Goal: Task Accomplishment & Management: Complete application form

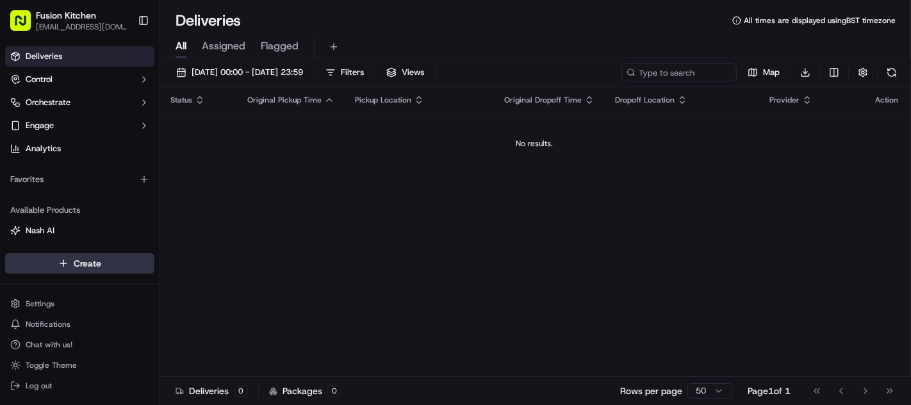
click at [74, 263] on html "Fusion Kitchen [EMAIL_ADDRESS][DOMAIN_NAME] Toggle Sidebar Deliveries Control O…" at bounding box center [455, 202] width 911 height 405
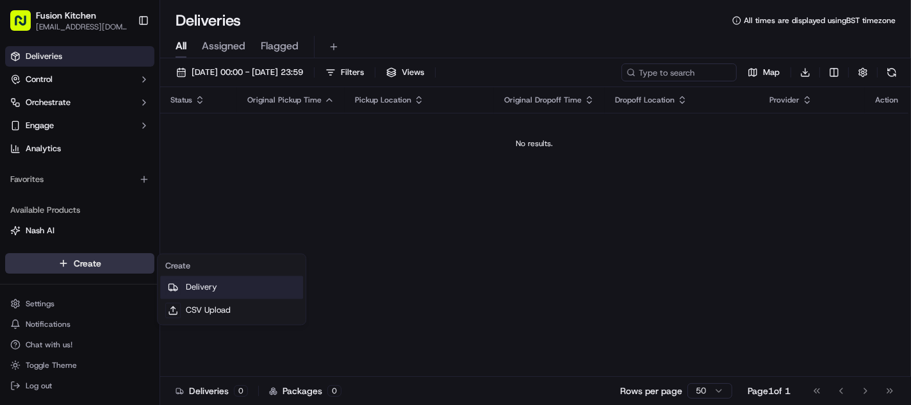
click at [209, 284] on link "Delivery" at bounding box center [231, 287] width 143 height 23
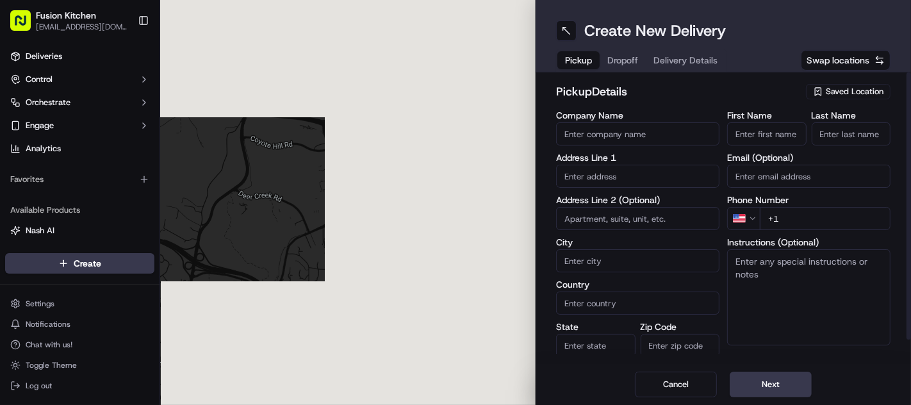
click at [590, 172] on input "text" at bounding box center [637, 176] width 163 height 23
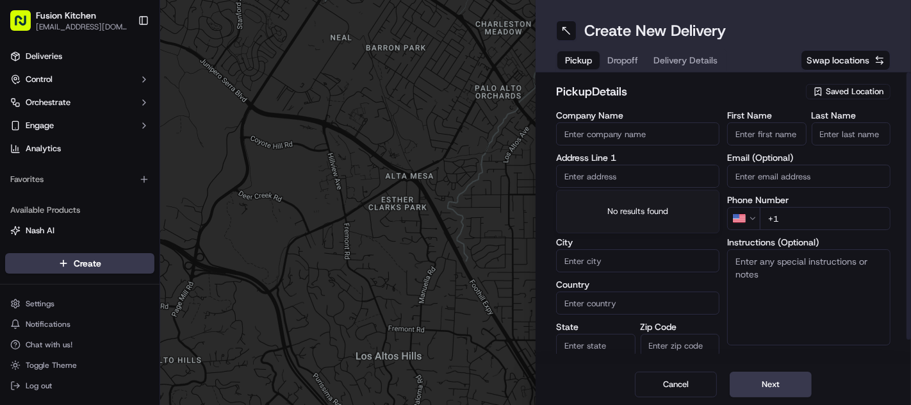
paste input "[STREET_ADDRESS]."
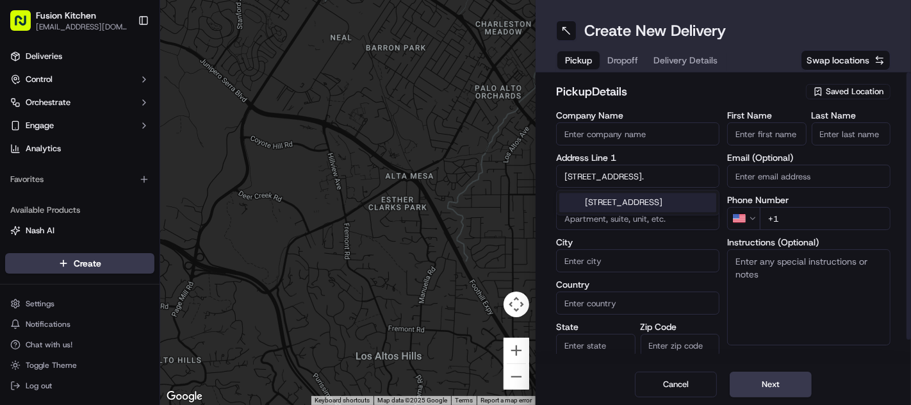
click at [622, 202] on div "[STREET_ADDRESS]" at bounding box center [637, 202] width 157 height 19
type input "[STREET_ADDRESS]"
type input "[GEOGRAPHIC_DATA]"
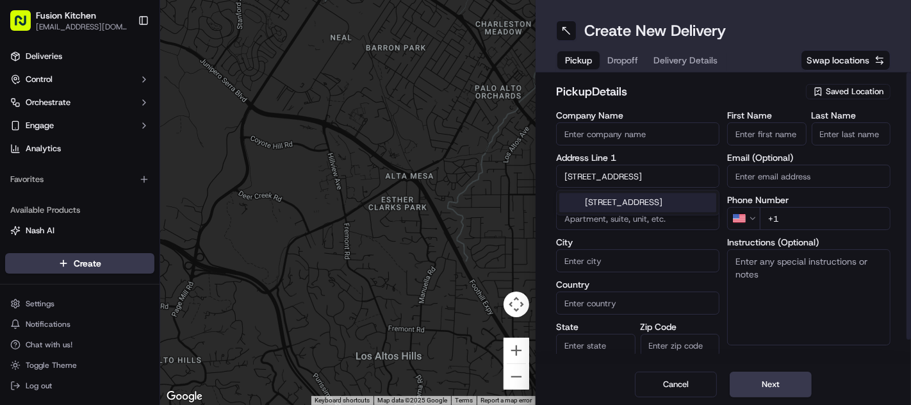
type input "[GEOGRAPHIC_DATA]"
type input "PL4 8BB"
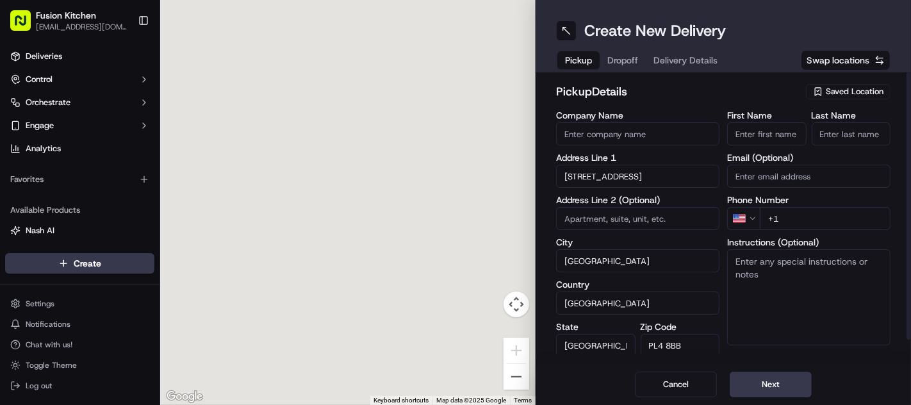
type input "[STREET_ADDRESS]"
click at [782, 293] on textarea "Instructions (Optional)" at bounding box center [808, 297] width 163 height 96
paste textarea "[STREET_ADDRESS]."
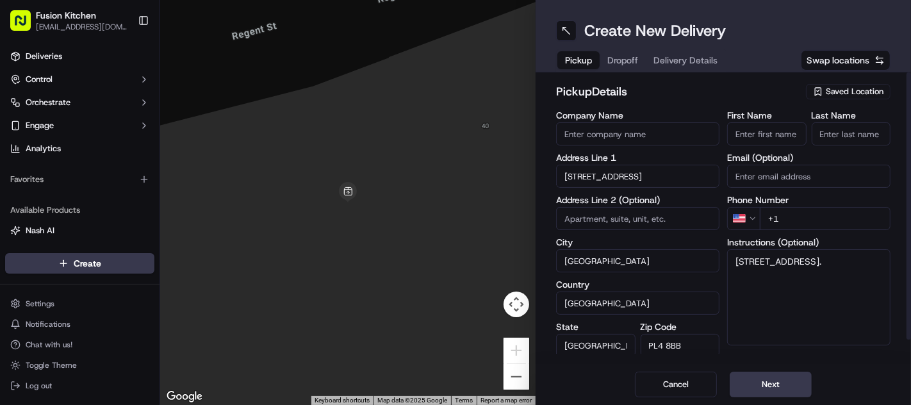
type textarea "[STREET_ADDRESS]."
click at [757, 135] on input "First Name" at bounding box center [766, 133] width 79 height 23
paste input "[PERSON_NAME]"
click at [777, 132] on input "[PERSON_NAME]" at bounding box center [766, 133] width 79 height 23
type input "Ajith"
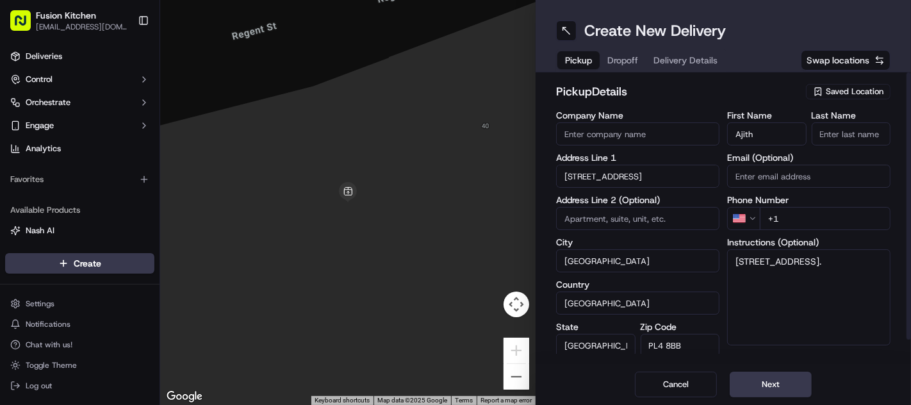
click at [834, 134] on input "Last Name" at bounding box center [851, 133] width 79 height 23
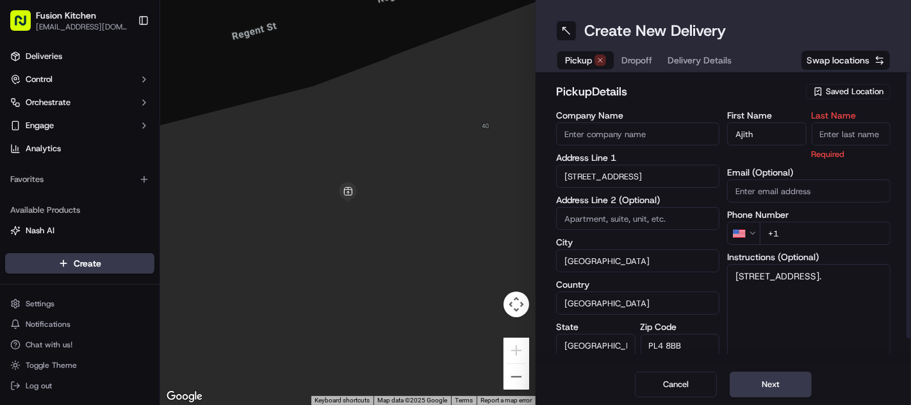
paste input "[PERSON_NAME]"
type input "[PERSON_NAME]"
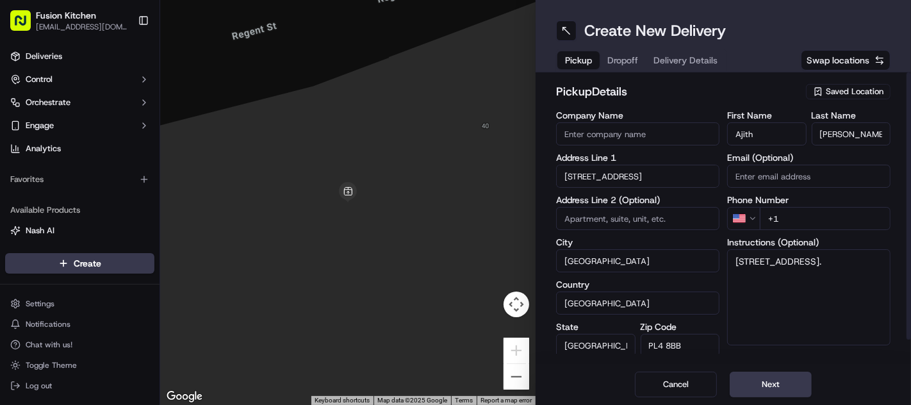
click at [603, 135] on input "Company Name" at bounding box center [637, 133] width 163 height 23
paste input "Pepper Kaapi Restaurant"
type input "Pepper Kaapi Restaurant"
click at [707, 89] on h2 "pickup Details" at bounding box center [677, 92] width 242 height 18
click at [756, 220] on html "Fusion Kitchen [EMAIL_ADDRESS][DOMAIN_NAME] Toggle Sidebar Deliveries Control O…" at bounding box center [455, 202] width 911 height 405
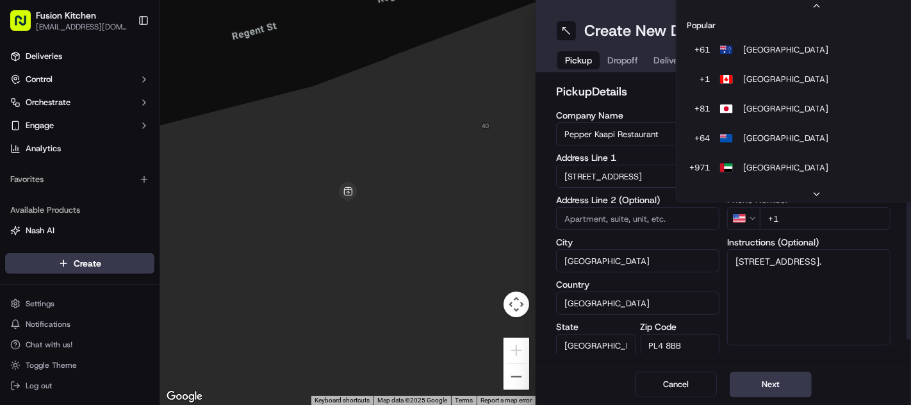
scroll to position [54, 0]
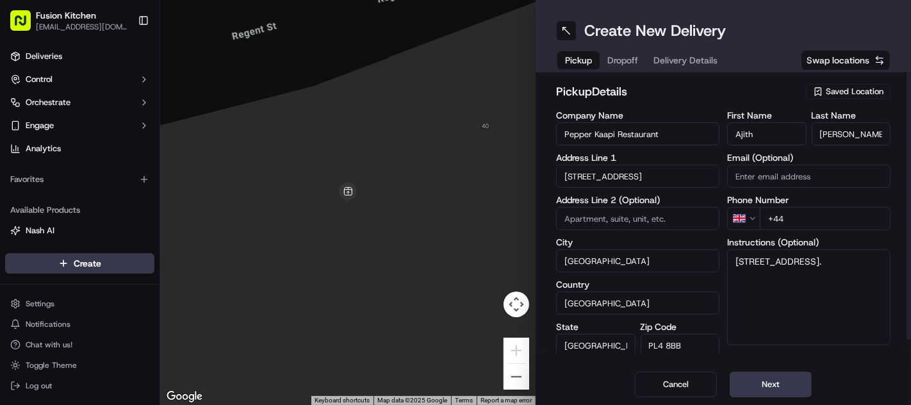
click at [834, 216] on input "+44" at bounding box center [825, 218] width 131 height 23
paste input "07721 699866"
click at [790, 220] on input "[PHONE_NUMBER]" at bounding box center [825, 218] width 131 height 23
type input "[PHONE_NUMBER]"
click at [822, 286] on textarea "[STREET_ADDRESS]." at bounding box center [808, 297] width 163 height 96
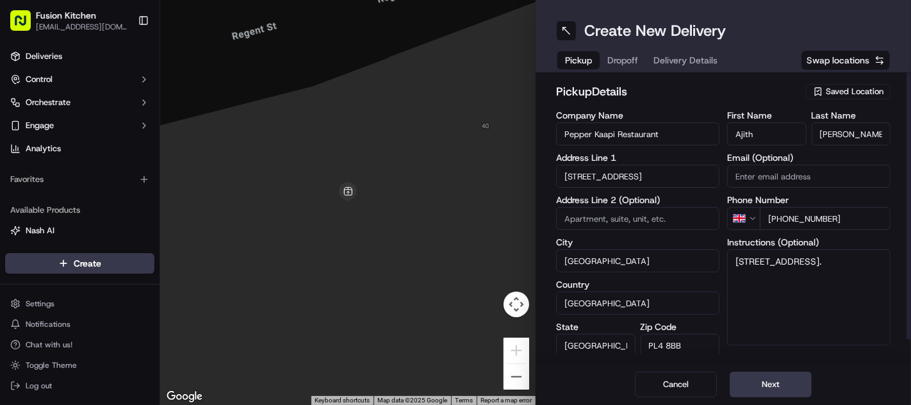
paste textarea "07721699866"
type textarea "[STREET_ADDRESS] 07721699866"
click at [760, 374] on button "Next" at bounding box center [771, 385] width 82 height 26
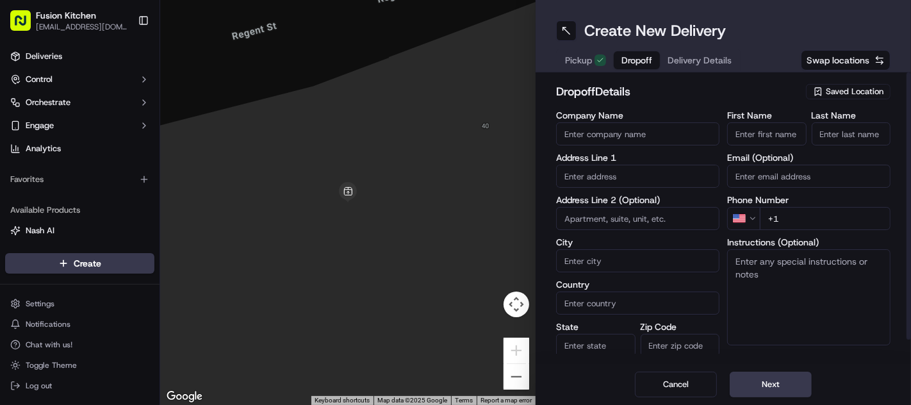
click at [607, 175] on input "text" at bounding box center [637, 176] width 163 height 23
paste input "[STREET_ADDRESS]"
click at [618, 197] on div "[STREET_ADDRESS]" at bounding box center [637, 202] width 157 height 19
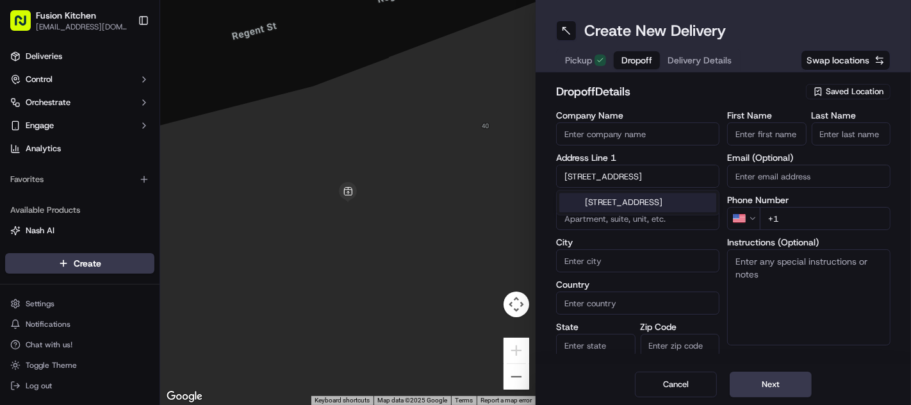
type input "[STREET_ADDRESS]"
type input "Mutley"
type input "[GEOGRAPHIC_DATA]"
type input "PL4 7LS"
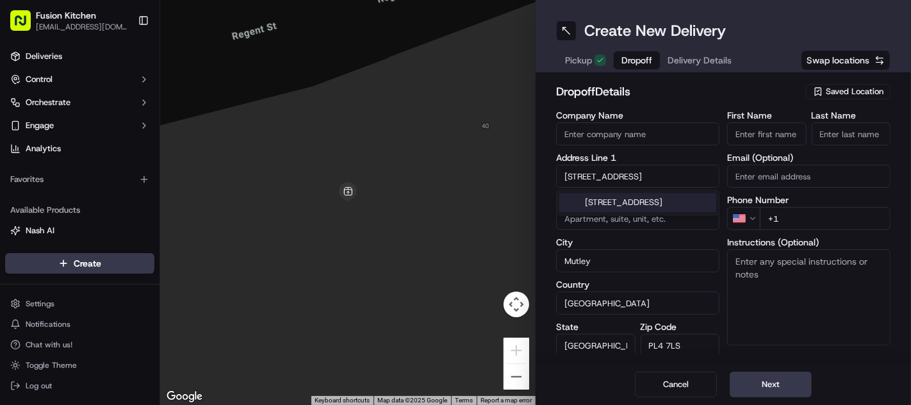
type input "[STREET_ADDRESS]"
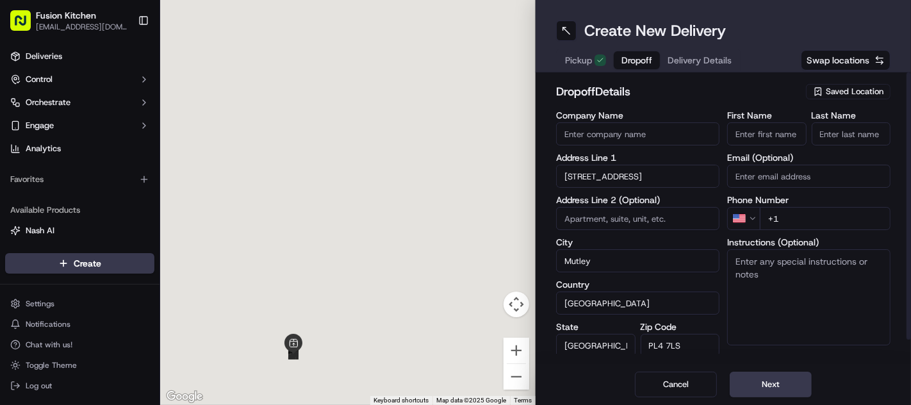
click at [768, 276] on textarea "Instructions (Optional)" at bounding box center [808, 297] width 163 height 96
paste textarea "[STREET_ADDRESS]"
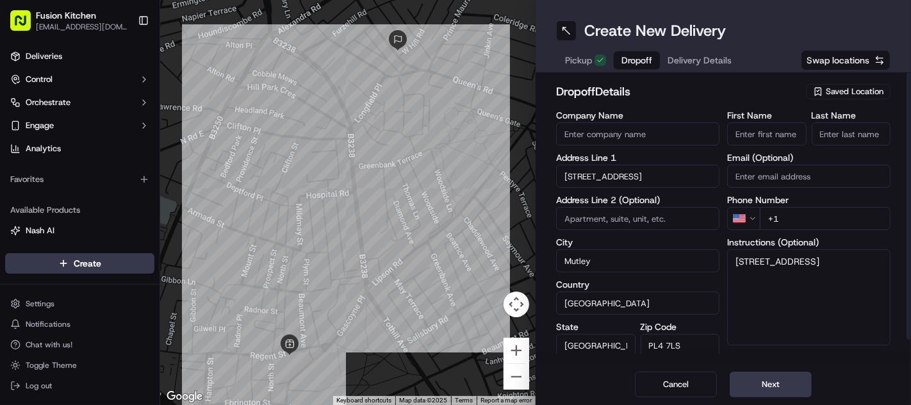
type textarea "[STREET_ADDRESS]"
click at [762, 131] on input "First Name" at bounding box center [766, 133] width 79 height 23
paste input "[PERSON_NAME]"
click at [762, 131] on input "[PERSON_NAME]" at bounding box center [766, 133] width 79 height 23
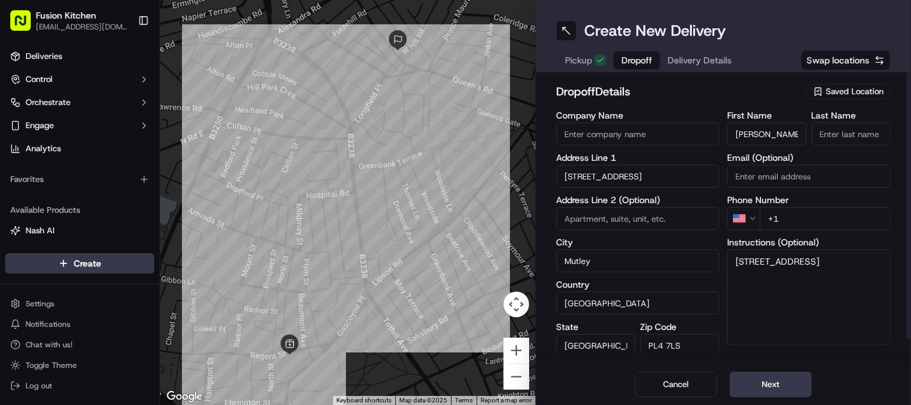
type input "[PERSON_NAME]"
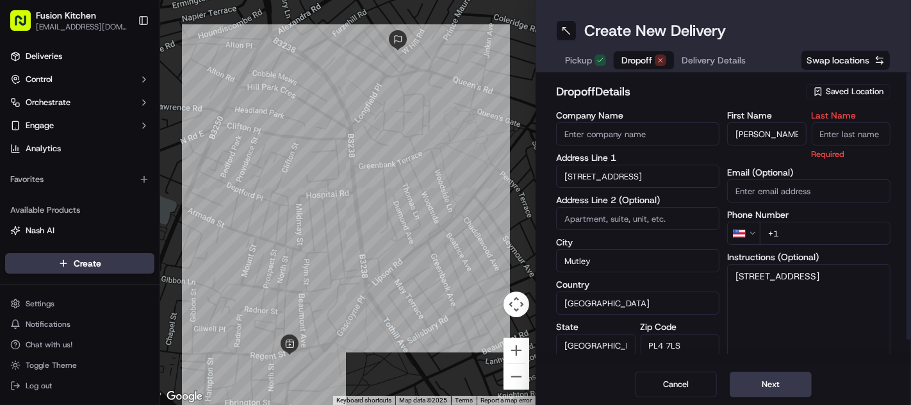
click at [650, 129] on input "Company Name" at bounding box center [637, 133] width 163 height 23
paste input "[PERSON_NAME]"
type input "[PERSON_NAME]"
click at [764, 135] on input "[PERSON_NAME]" at bounding box center [766, 133] width 79 height 23
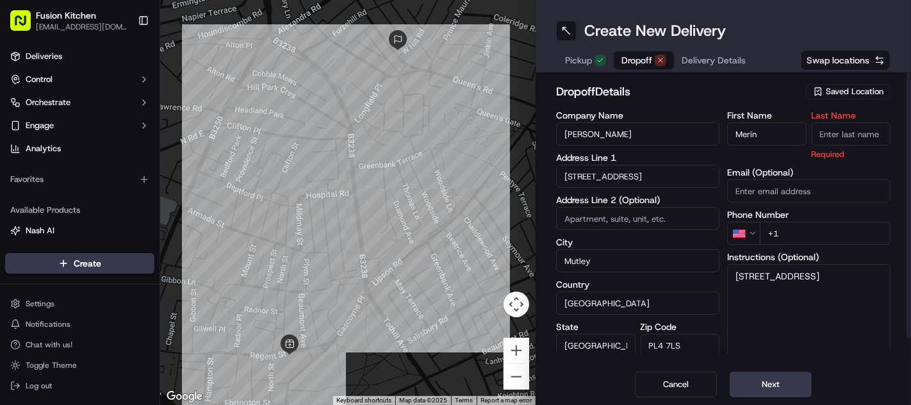
type input "Merin"
click at [838, 135] on input "Last Name" at bounding box center [851, 133] width 79 height 23
paste input "Jolly"
type input "Jolly"
click at [734, 97] on h2 "dropoff Details" at bounding box center [677, 92] width 242 height 18
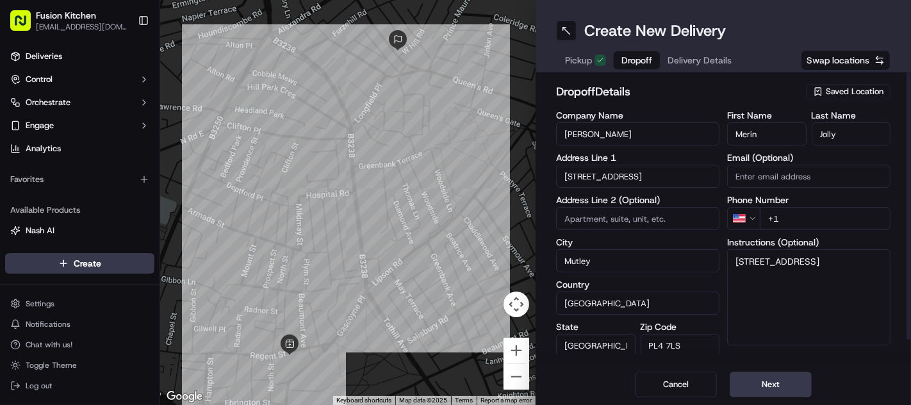
click at [750, 220] on html "Fusion Kitchen [EMAIL_ADDRESS][DOMAIN_NAME] Toggle Sidebar Deliveries Control O…" at bounding box center [455, 202] width 911 height 405
click at [808, 218] on input "+44" at bounding box center [825, 218] width 131 height 23
paste input "07767 562020"
click at [789, 220] on input "[PHONE_NUMBER]" at bounding box center [825, 218] width 131 height 23
type input "[PHONE_NUMBER]"
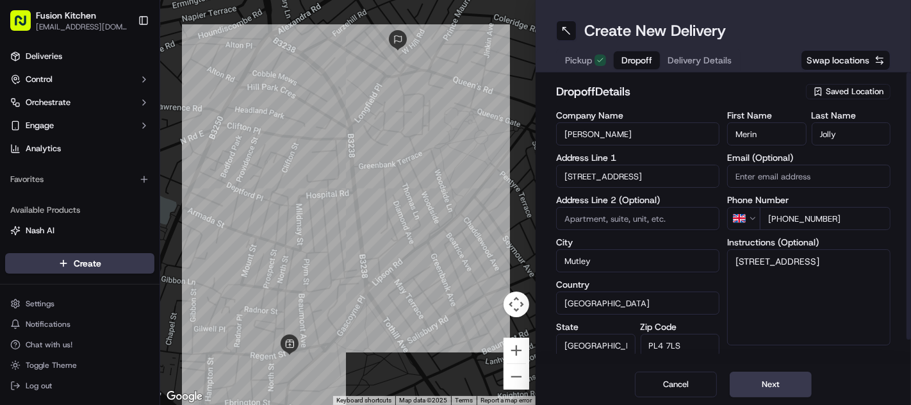
click at [811, 272] on textarea "[STREET_ADDRESS]" at bounding box center [808, 297] width 163 height 96
paste textarea "07767562020"
type textarea "[STREET_ADDRESS] 07767562020"
click at [789, 383] on button "Next" at bounding box center [771, 385] width 82 height 26
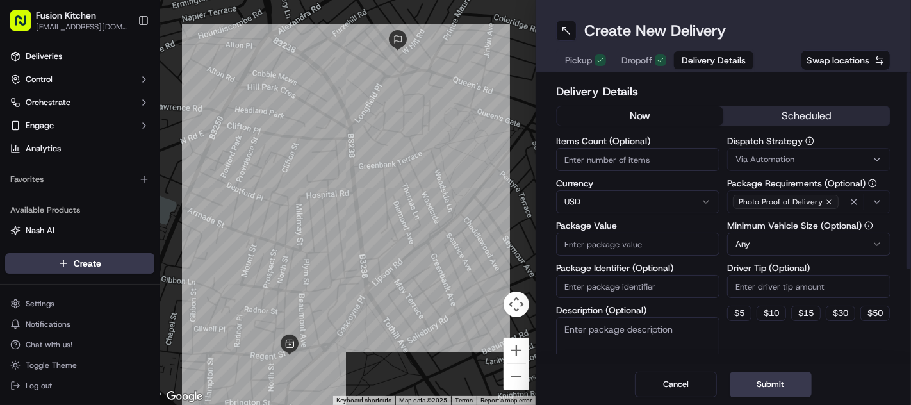
click at [602, 200] on html "Fusion Kitchen [EMAIL_ADDRESS][DOMAIN_NAME] Toggle Sidebar Deliveries Control O…" at bounding box center [455, 202] width 911 height 405
click at [602, 238] on input "Package Value" at bounding box center [637, 244] width 163 height 23
paste input "16.08"
type input "16.08"
click at [769, 392] on button "Submit" at bounding box center [771, 385] width 82 height 26
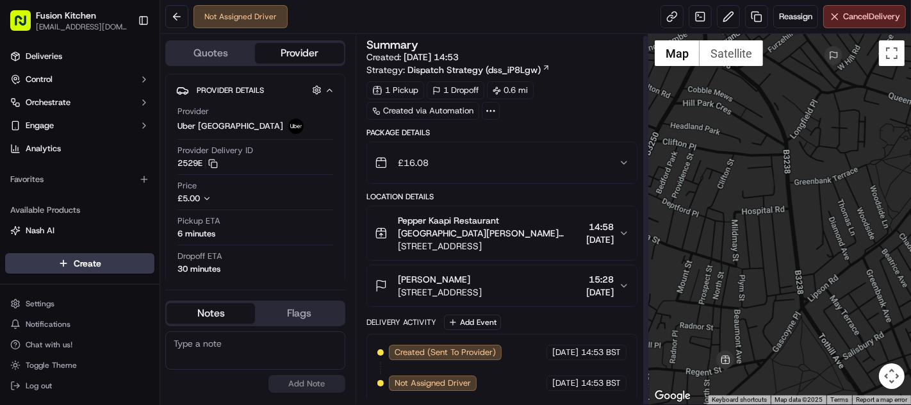
click at [482, 288] on span "[STREET_ADDRESS]" at bounding box center [440, 292] width 84 height 13
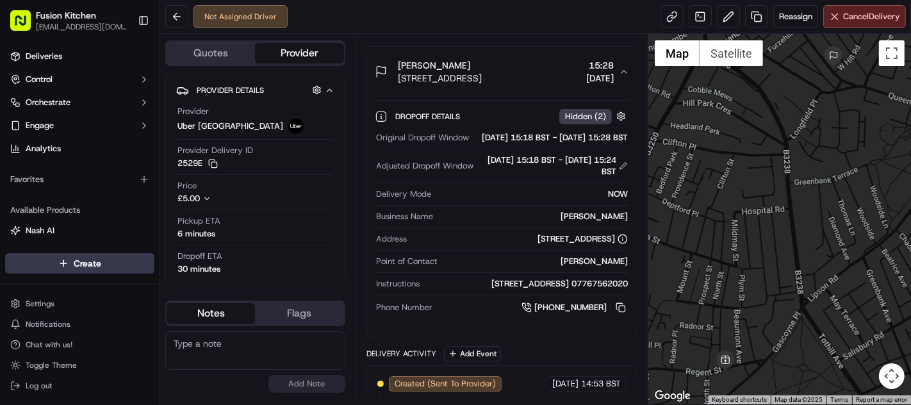
scroll to position [144, 0]
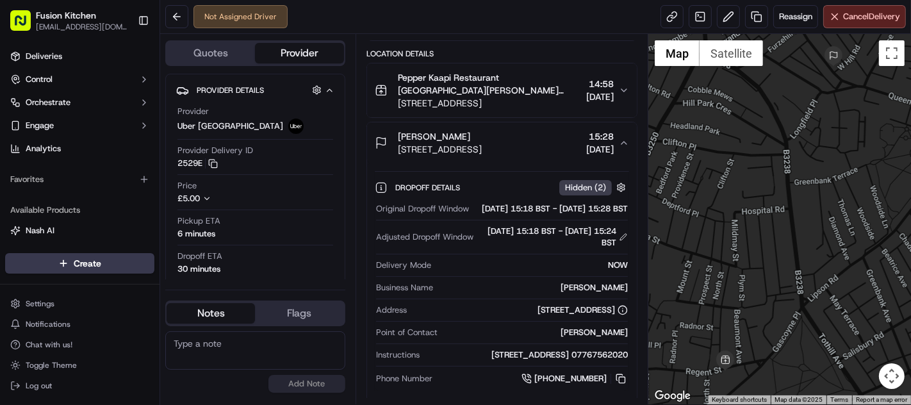
click at [520, 125] on button "[PERSON_NAME] [STREET_ADDRESS] 15:28 [DATE]" at bounding box center [502, 142] width 270 height 41
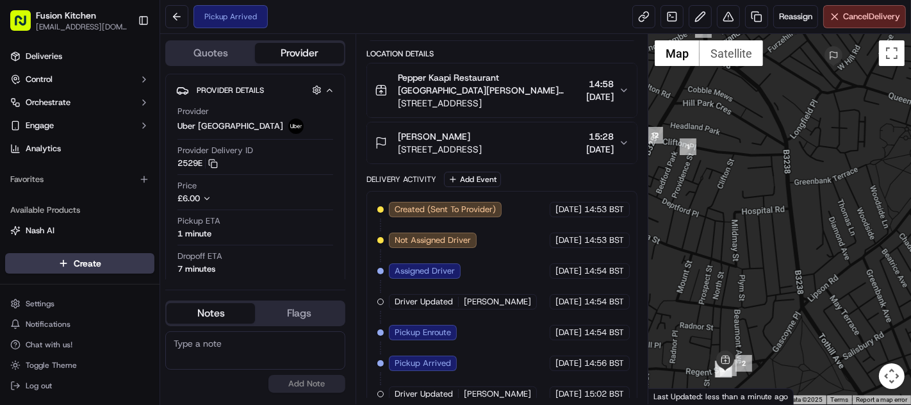
scroll to position [184, 0]
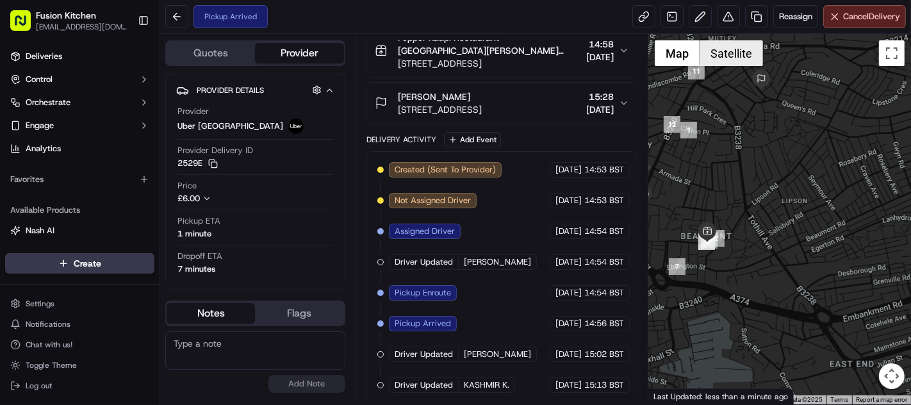
drag, startPoint x: 766, startPoint y: 130, endPoint x: 734, endPoint y: 51, distance: 85.3
click at [734, 52] on div "1 2 3 4 5 6 7 8 9 10 11 12 Map Satellite Keyboard shortcuts Map Data Map data ©…" at bounding box center [780, 219] width 263 height 370
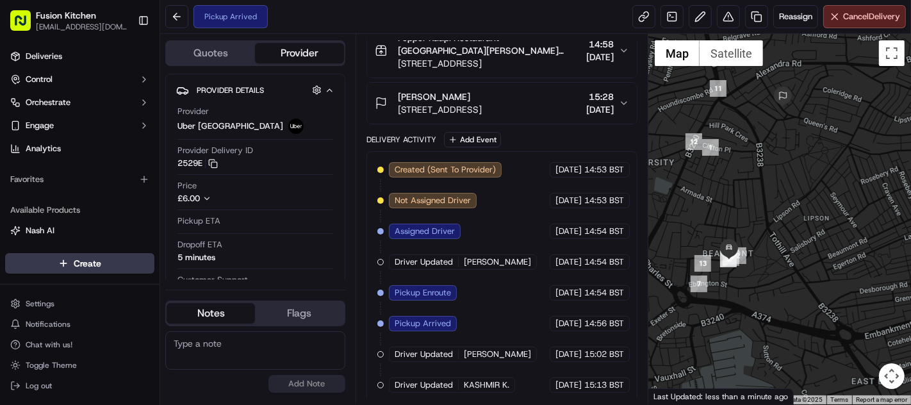
drag, startPoint x: 780, startPoint y: 233, endPoint x: 888, endPoint y: 206, distance: 111.4
click at [888, 206] on div at bounding box center [780, 219] width 263 height 370
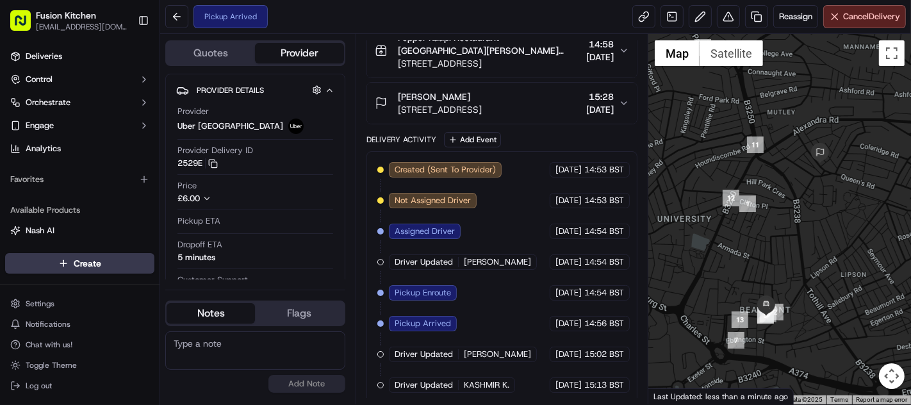
drag, startPoint x: 810, startPoint y: 165, endPoint x: 816, endPoint y: 259, distance: 93.7
click at [816, 259] on div at bounding box center [780, 219] width 263 height 370
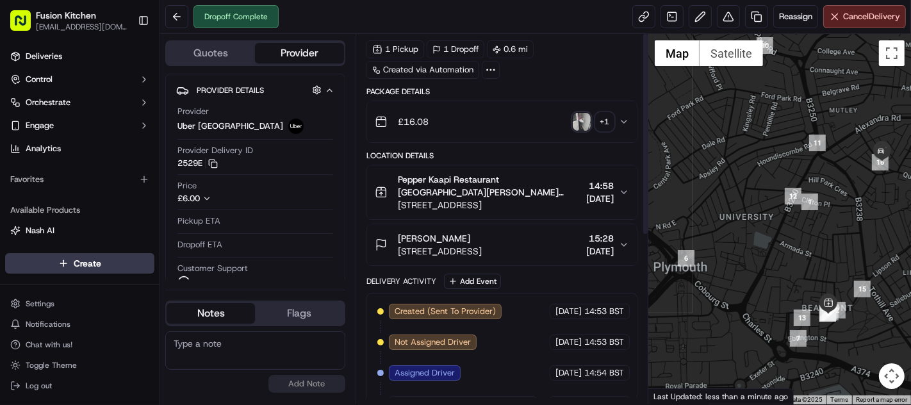
scroll to position [0, 0]
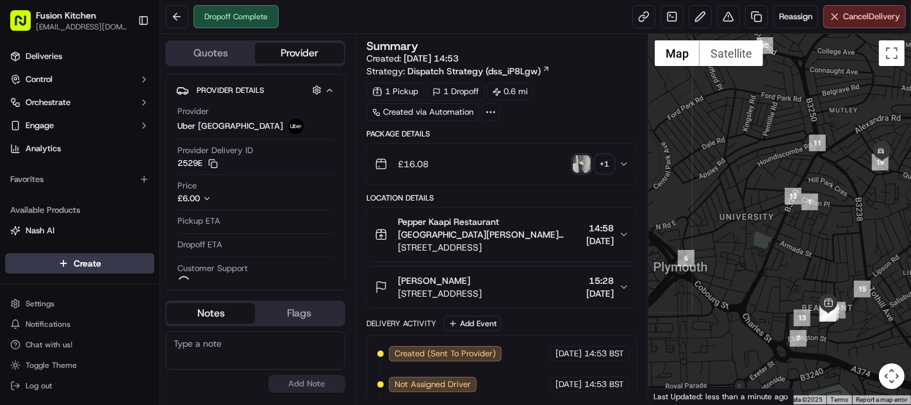
click at [584, 163] on img "button" at bounding box center [582, 164] width 18 height 18
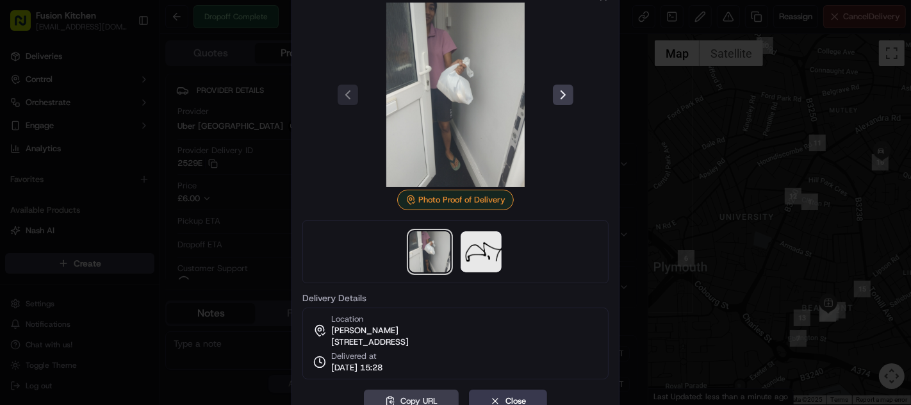
click at [686, 167] on div at bounding box center [455, 202] width 911 height 405
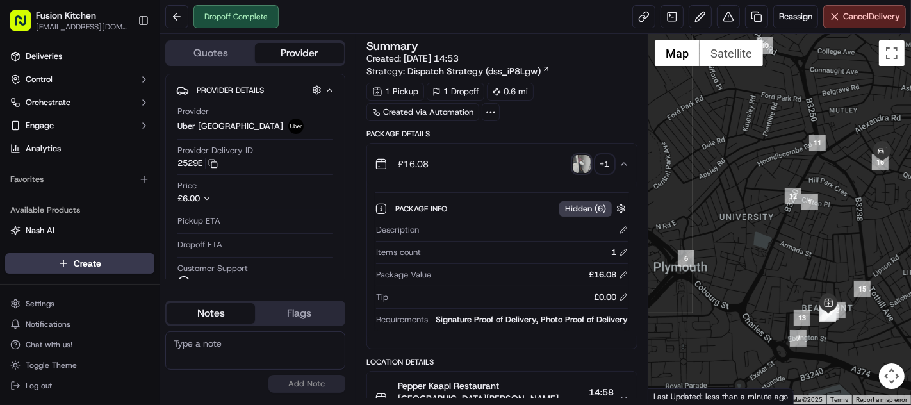
click at [503, 162] on div "£16.08 + 1" at bounding box center [497, 164] width 244 height 26
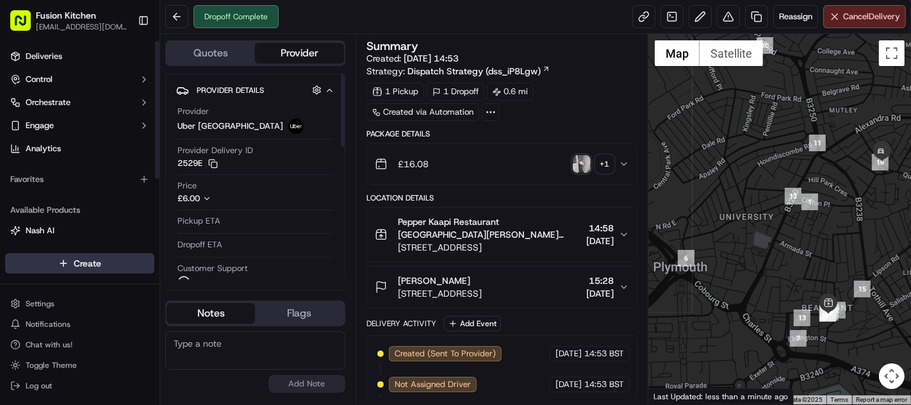
click at [78, 265] on html "Fusion Kitchen [EMAIL_ADDRESS][DOMAIN_NAME] Toggle Sidebar Deliveries Control O…" at bounding box center [455, 202] width 911 height 405
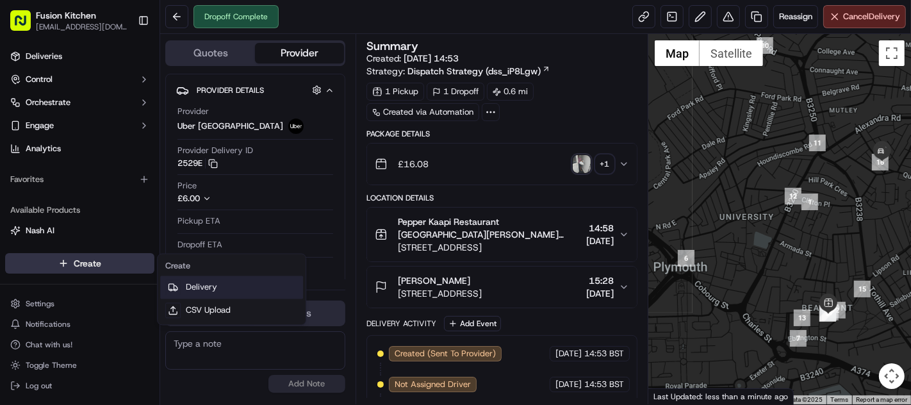
click at [210, 292] on link "Delivery" at bounding box center [231, 287] width 143 height 23
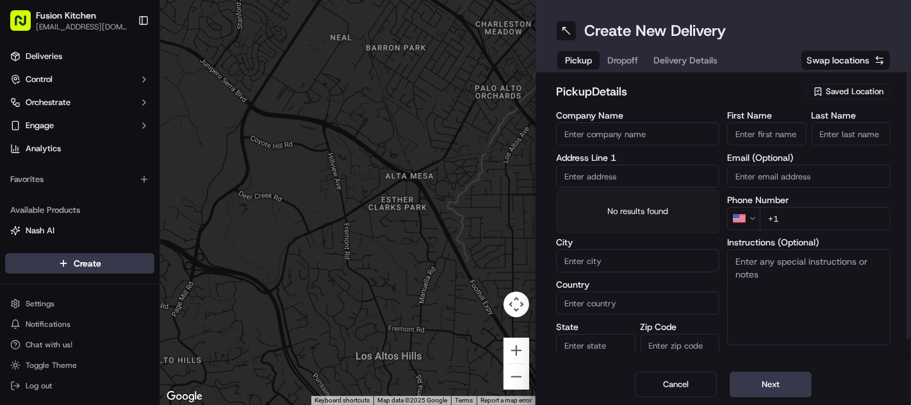
click at [616, 172] on input "text" at bounding box center [637, 176] width 163 height 23
paste input "[STREET_ADDRESS]."
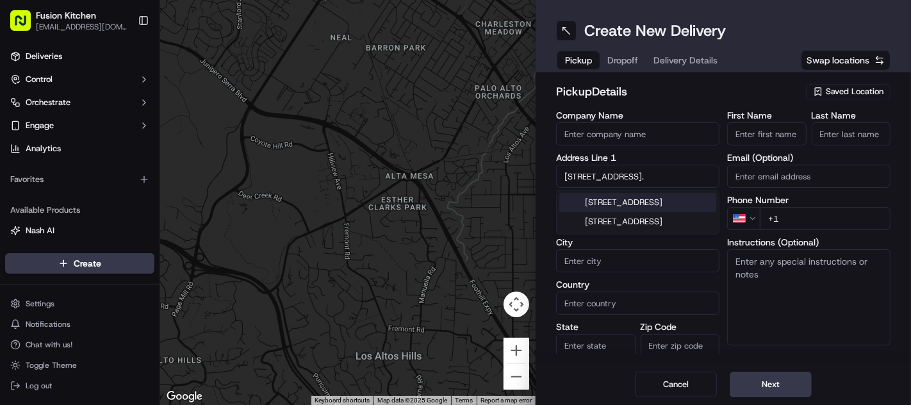
click at [629, 211] on div "[STREET_ADDRESS]" at bounding box center [637, 202] width 157 height 19
type input "[STREET_ADDRESS]"
type input "Harrow"
type input "[GEOGRAPHIC_DATA]"
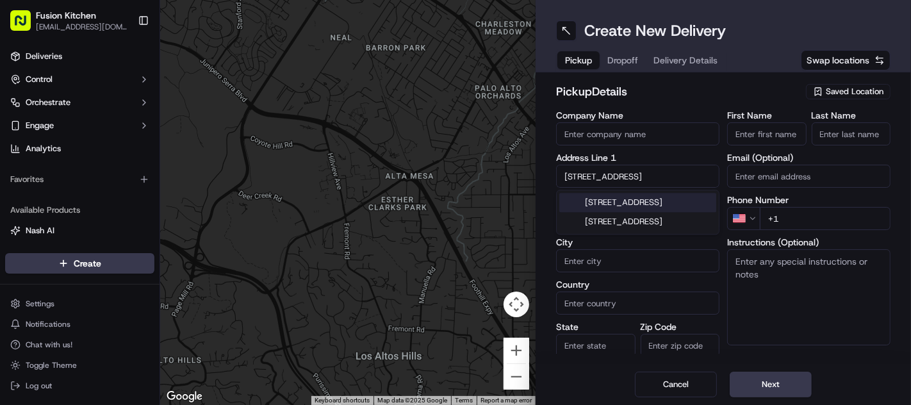
type input "[GEOGRAPHIC_DATA]"
type input "HA3 7AB"
type input "[STREET_ADDRESS]"
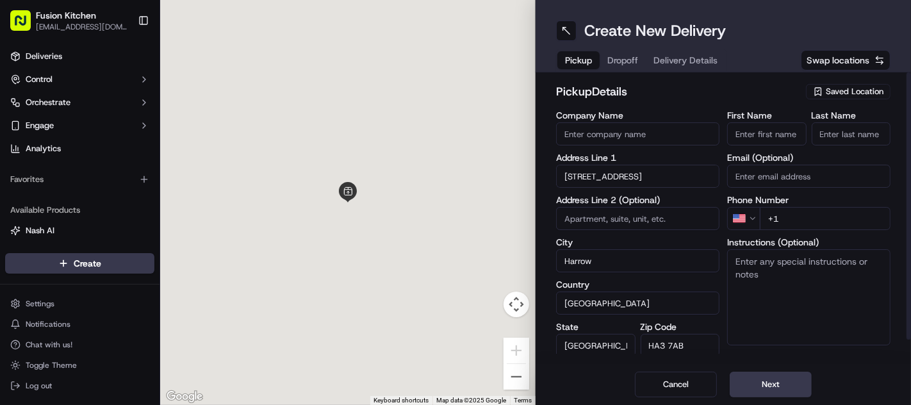
scroll to position [0, 0]
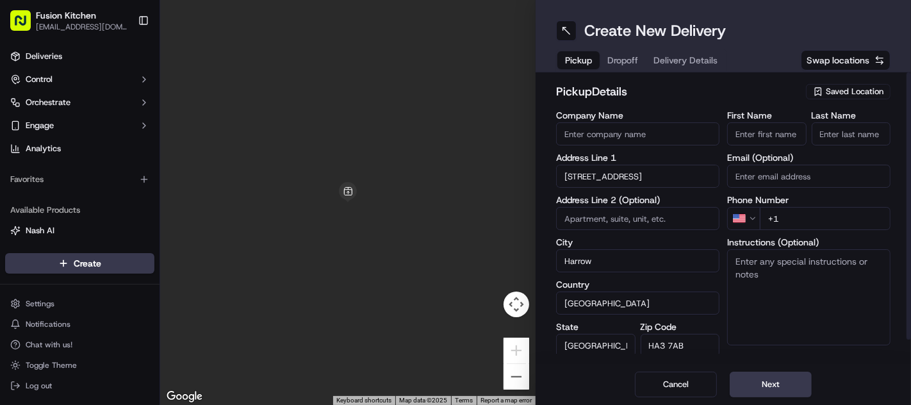
click at [789, 270] on textarea "Instructions (Optional)" at bounding box center [808, 297] width 163 height 96
paste textarea "[STREET_ADDRESS]."
type textarea "[STREET_ADDRESS]."
click at [766, 129] on input "First Name" at bounding box center [766, 133] width 79 height 23
paste input "[PERSON_NAME] [PERSON_NAME] Riyal"
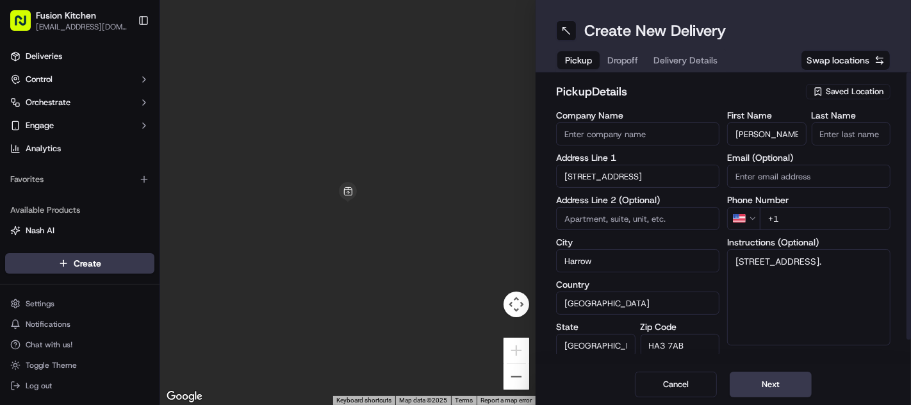
scroll to position [0, 56]
click at [789, 133] on input "[PERSON_NAME] [PERSON_NAME] Riyal" at bounding box center [766, 133] width 79 height 23
type input "[PERSON_NAME] [PERSON_NAME]"
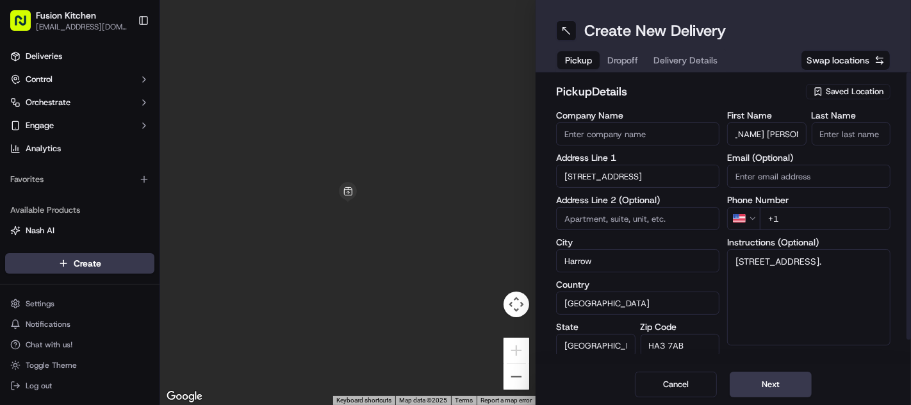
click at [820, 130] on input "Last Name" at bounding box center [851, 133] width 79 height 23
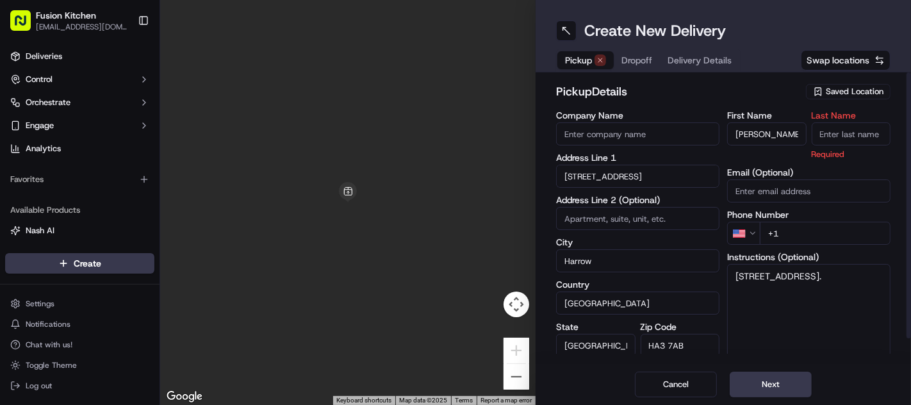
paste input "Riyal"
type input "Riyal"
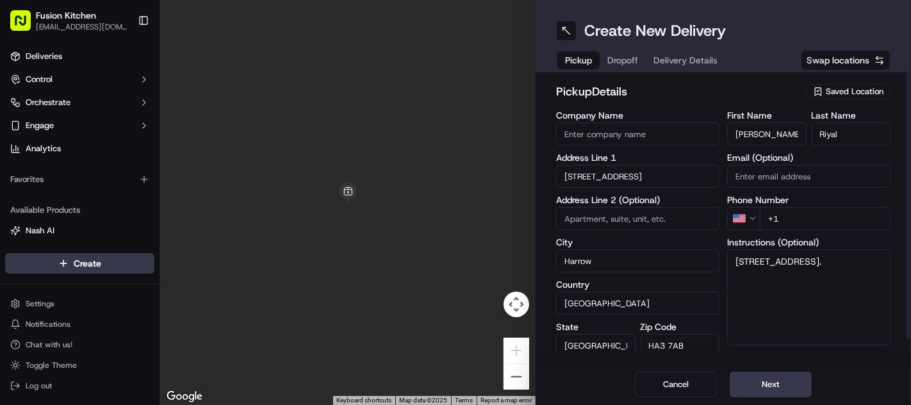
click at [648, 125] on input "Company Name" at bounding box center [637, 133] width 163 height 23
paste input "NAR Ceylon Kothu Grand"
type input "NAR Ceylon Kothu Grand"
click at [752, 222] on html "Fusion Kitchen [EMAIL_ADDRESS][DOMAIN_NAME] Toggle Sidebar Deliveries Control O…" at bounding box center [455, 202] width 911 height 405
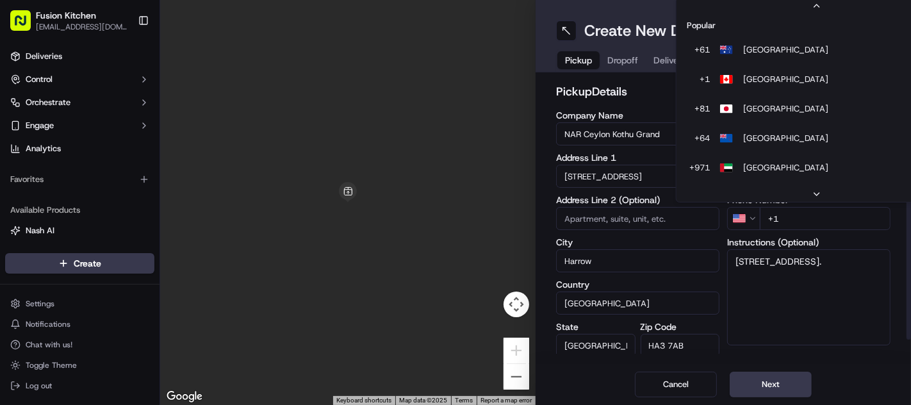
scroll to position [54, 0]
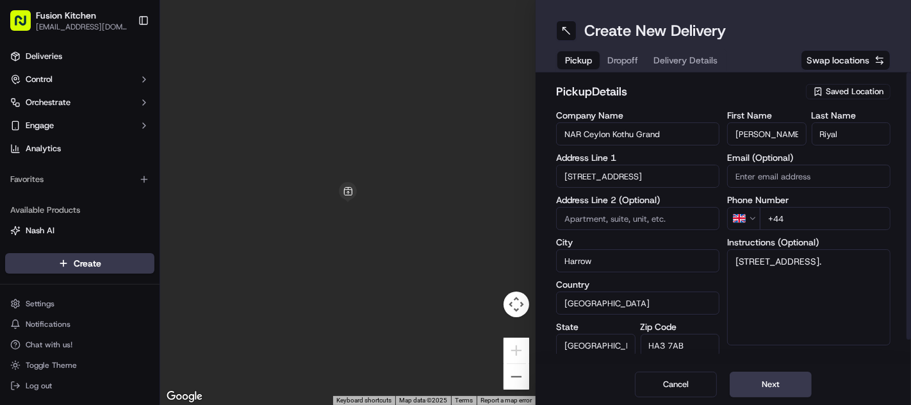
click at [816, 222] on input "+44" at bounding box center [825, 218] width 131 height 23
paste input "07947 841311"
type input "[PHONE_NUMBER]"
click at [848, 284] on textarea "[STREET_ADDRESS]." at bounding box center [808, 297] width 163 height 96
paste textarea "07947841311"
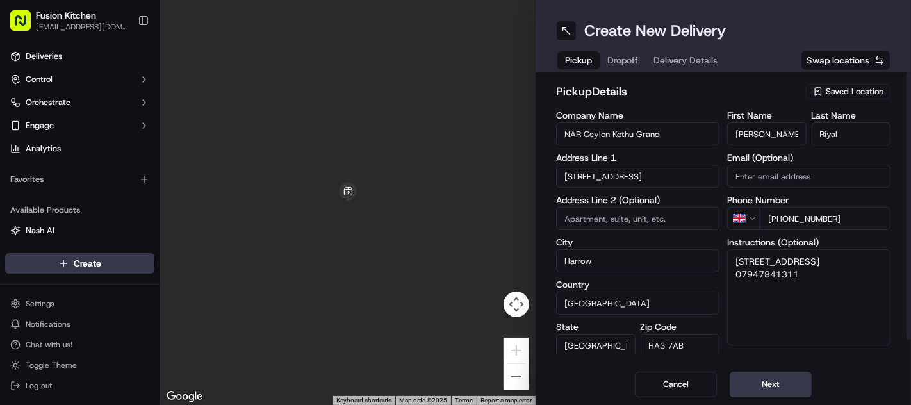
drag, startPoint x: 743, startPoint y: 285, endPoint x: 731, endPoint y: 288, distance: 13.2
click at [731, 288] on textarea "[STREET_ADDRESS] 07947841311" at bounding box center [808, 297] width 163 height 96
type textarea "[STREET_ADDRESS] 07947841311"
click at [789, 393] on button "Next" at bounding box center [771, 385] width 82 height 26
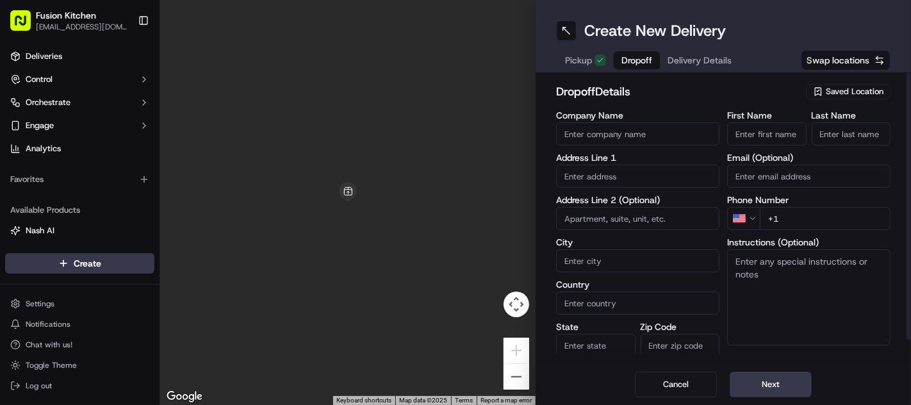
click at [618, 177] on input "text" at bounding box center [637, 176] width 163 height 23
paste input "[STREET_ADDRESS]"
click at [625, 203] on div "[STREET_ADDRESS]" at bounding box center [637, 202] width 157 height 19
type input "[STREET_ADDRESS][PERSON_NAME]"
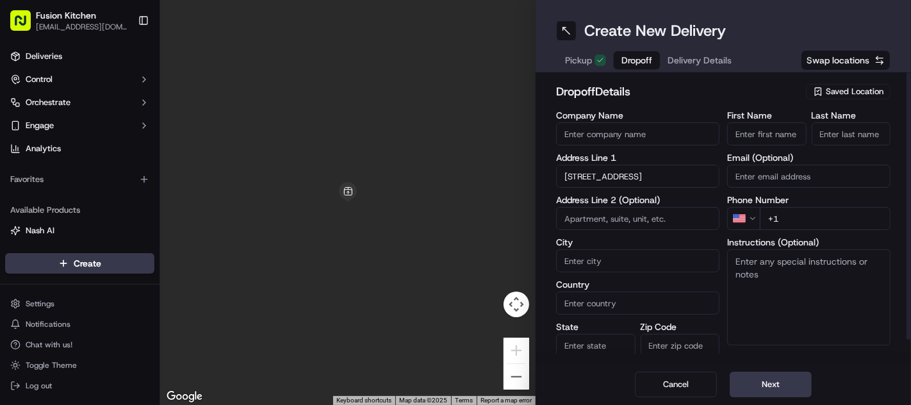
type input "Harrow"
type input "[GEOGRAPHIC_DATA]"
type input "HA3 5PL"
type input "[STREET_ADDRESS]"
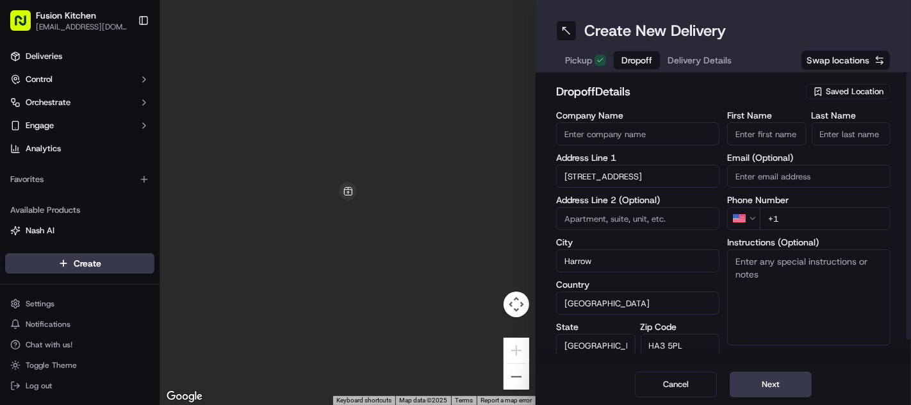
scroll to position [0, 0]
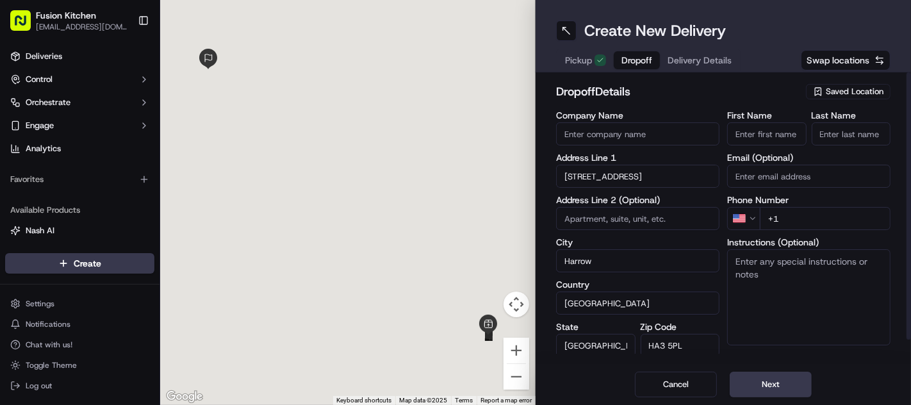
click at [827, 290] on textarea "Instructions (Optional)" at bounding box center [808, 297] width 163 height 96
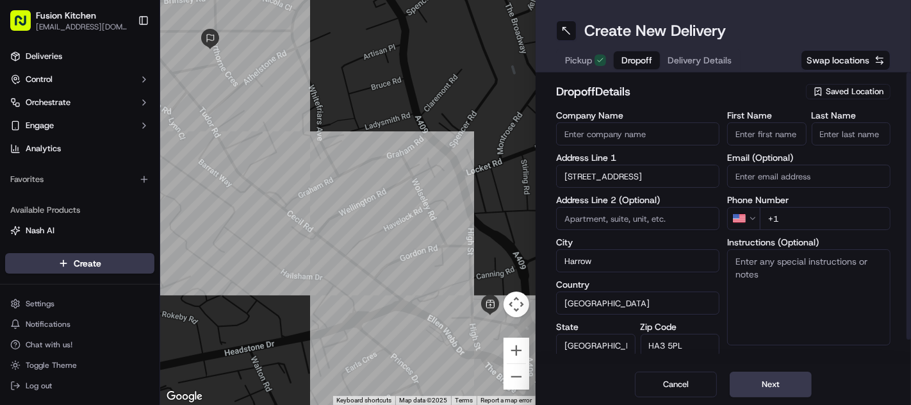
paste textarea "[STREET_ADDRESS]"
type textarea "[STREET_ADDRESS]"
click at [649, 131] on input "Company Name" at bounding box center [637, 133] width 163 height 23
paste input "N Lafeer"
type input "N Lafeer"
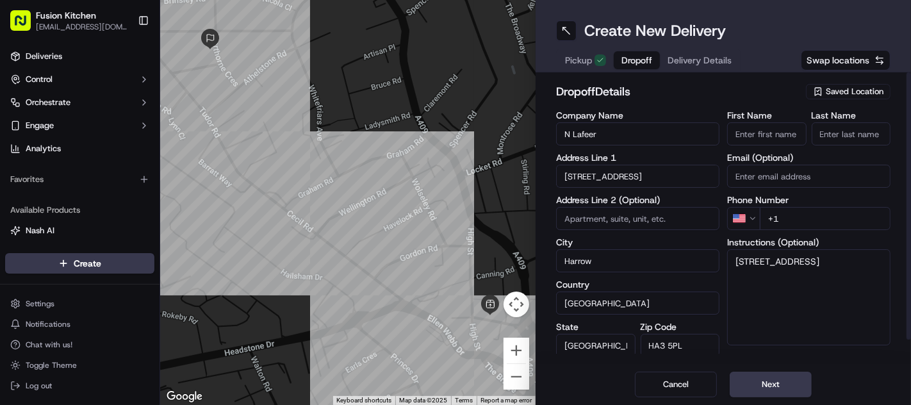
click at [788, 140] on input "First Name" at bounding box center [766, 133] width 79 height 23
paste input "N Lafeer"
click at [758, 140] on input "N Lafeer" at bounding box center [766, 133] width 79 height 23
type input "N"
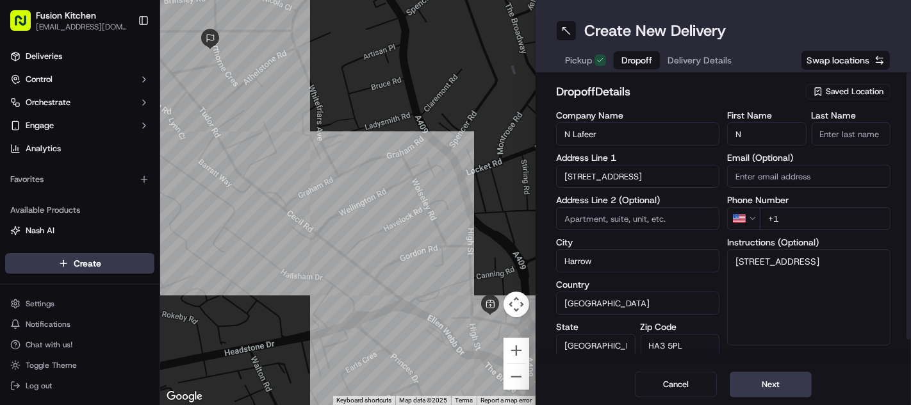
click at [841, 136] on input "Last Name" at bounding box center [851, 133] width 79 height 23
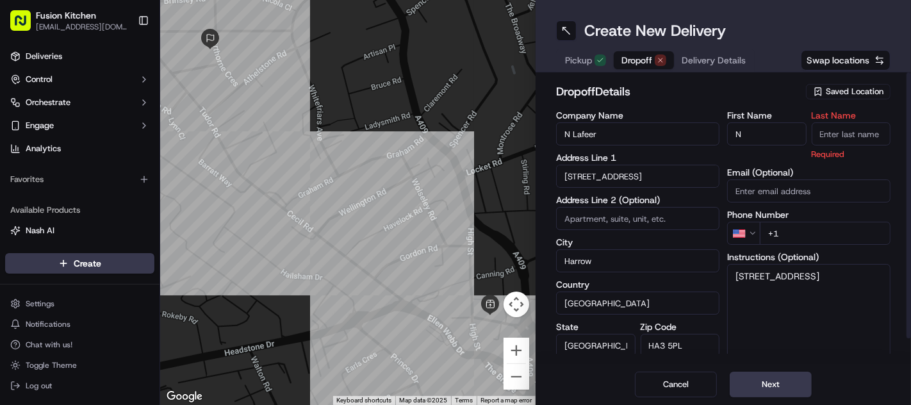
paste input "Lafeer"
type input "Lafeer"
click at [710, 89] on h2 "dropoff Details" at bounding box center [677, 92] width 242 height 18
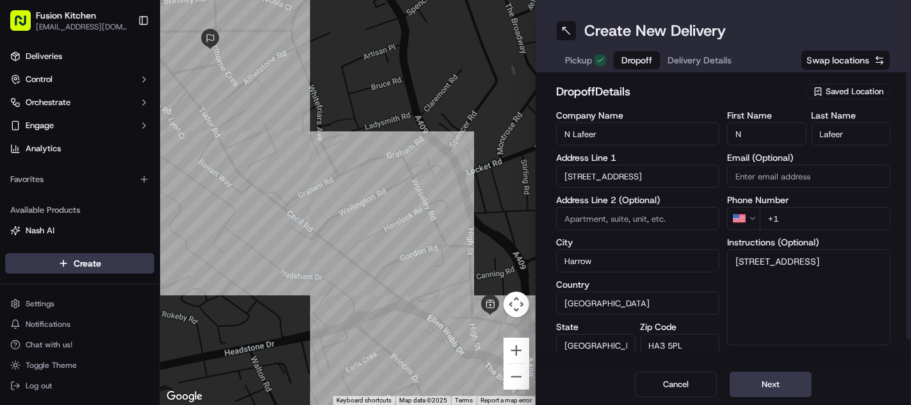
click at [748, 218] on html "Fusion Kitchen [EMAIL_ADDRESS][DOMAIN_NAME] Toggle Sidebar Deliveries Control O…" at bounding box center [455, 202] width 911 height 405
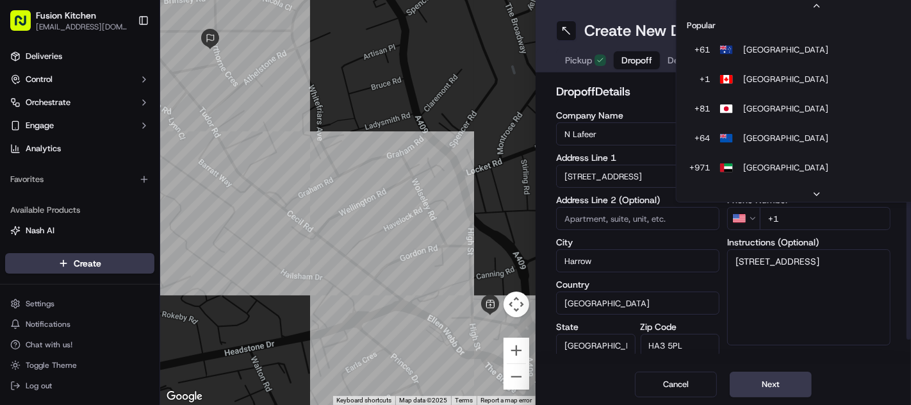
scroll to position [54, 0]
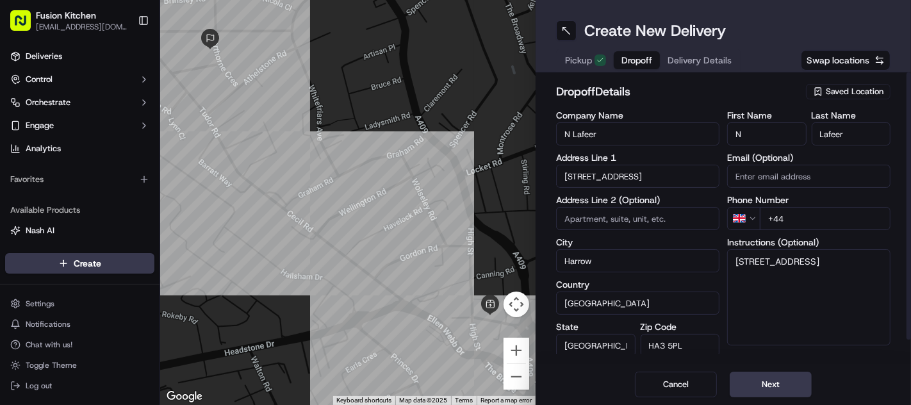
click at [811, 221] on input "+44" at bounding box center [825, 218] width 131 height 23
paste input "07830 020200"
click at [793, 221] on input "[PHONE_NUMBER]" at bounding box center [825, 218] width 131 height 23
type input "[PHONE_NUMBER]"
click at [809, 274] on textarea "[STREET_ADDRESS]" at bounding box center [808, 297] width 163 height 96
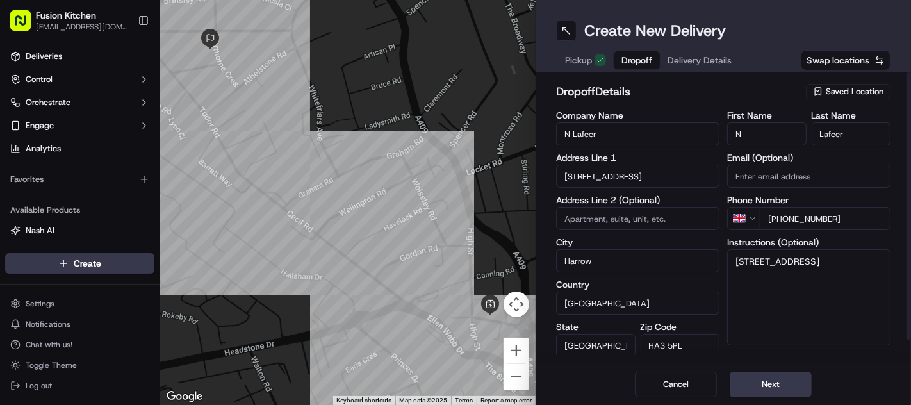
paste textarea "07830020200"
type textarea "[STREET_ADDRESS] 07830020200"
click at [749, 393] on button "Next" at bounding box center [771, 385] width 82 height 26
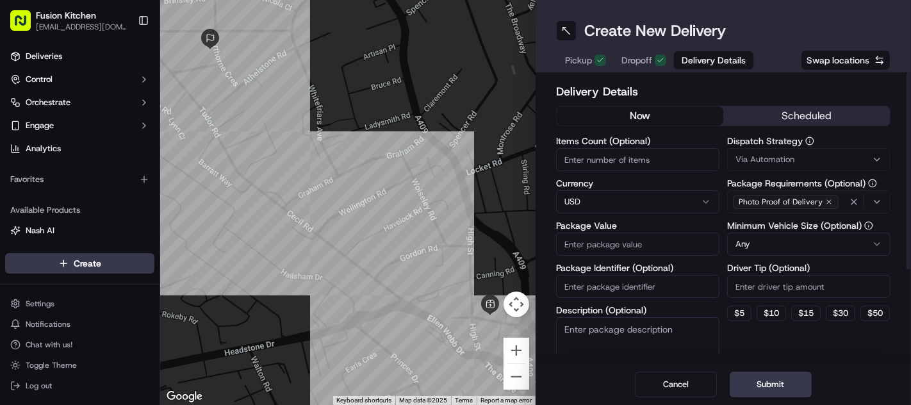
click at [625, 202] on html "Fusion Kitchen [EMAIL_ADDRESS][DOMAIN_NAME] Toggle Sidebar Deliveries Control O…" at bounding box center [455, 202] width 911 height 405
click at [593, 194] on html "Fusion Kitchen [EMAIL_ADDRESS][DOMAIN_NAME] Toggle Sidebar Deliveries Control O…" at bounding box center [455, 202] width 911 height 405
click at [613, 244] on input "Package Value" at bounding box center [637, 244] width 163 height 23
paste input "20.23"
type input "20.23"
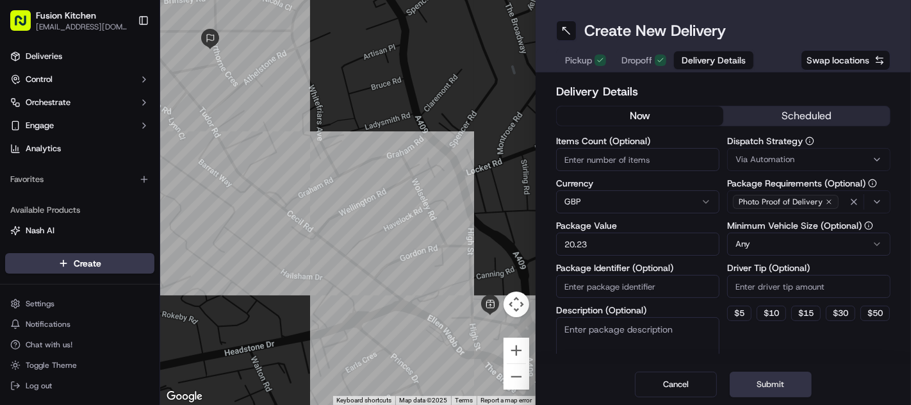
click at [784, 383] on button "Submit" at bounding box center [771, 385] width 82 height 26
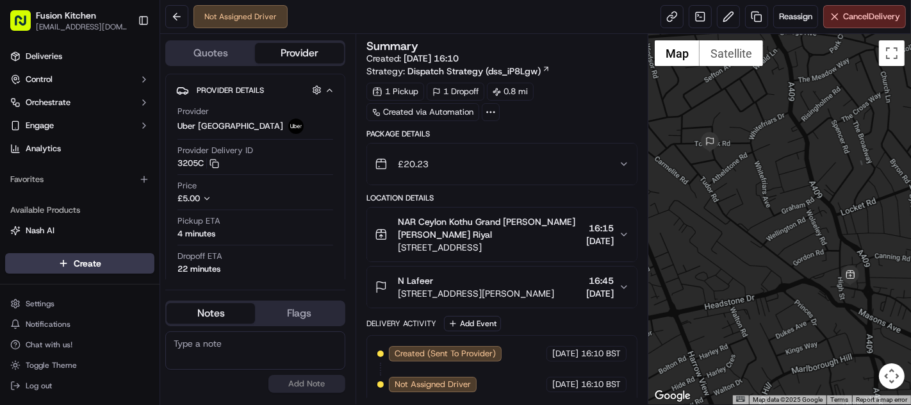
click at [511, 287] on span "[STREET_ADDRESS][PERSON_NAME]" at bounding box center [476, 293] width 156 height 13
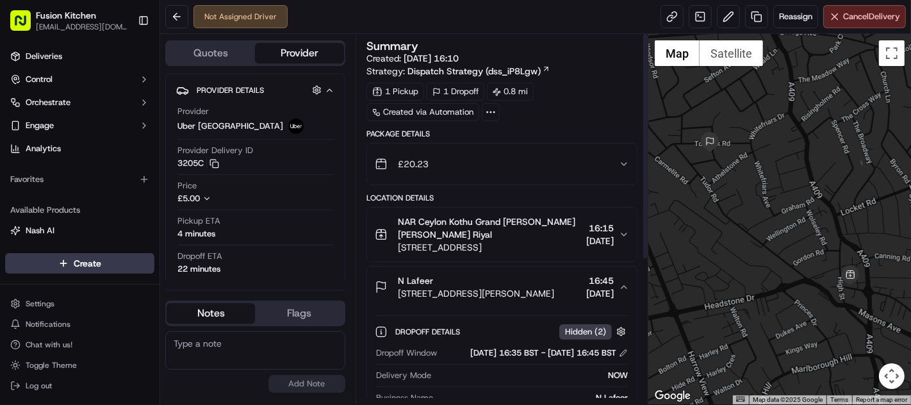
click at [493, 274] on div "N Lafeer" at bounding box center [476, 280] width 156 height 13
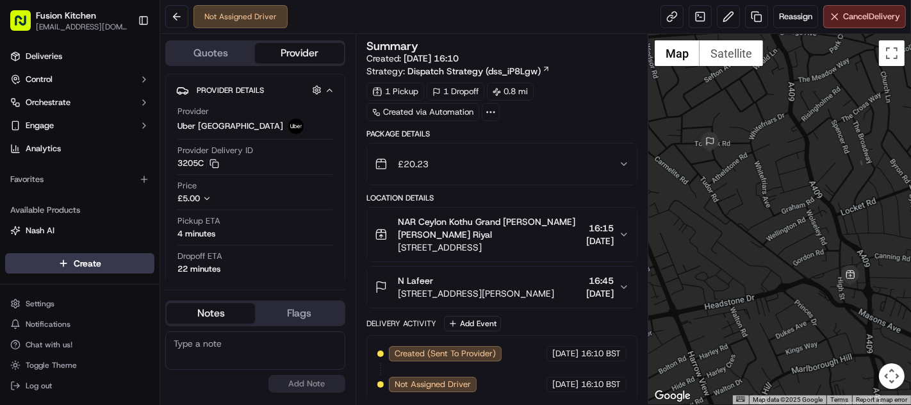
click at [492, 250] on span "[STREET_ADDRESS]" at bounding box center [489, 247] width 183 height 13
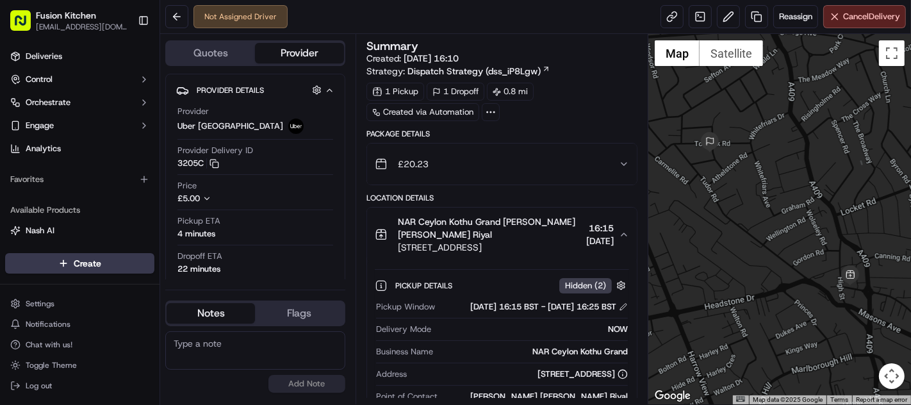
scroll to position [235, 0]
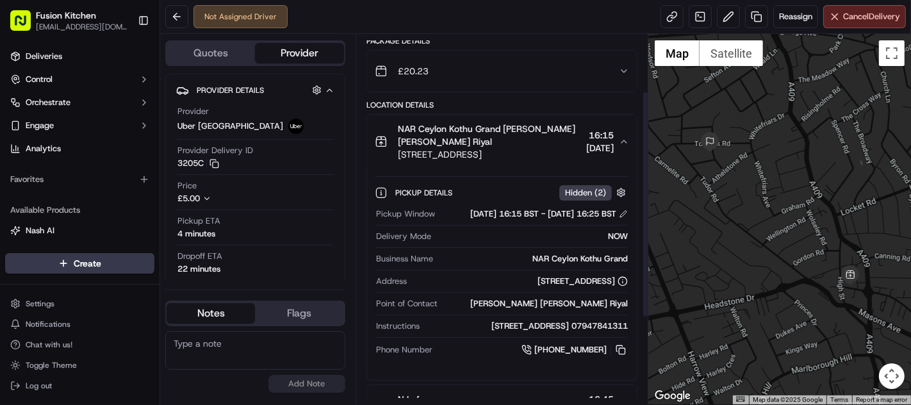
click at [505, 131] on span "NAR Ceylon Kothu Grand [PERSON_NAME] [PERSON_NAME] Riyal" at bounding box center [489, 135] width 183 height 26
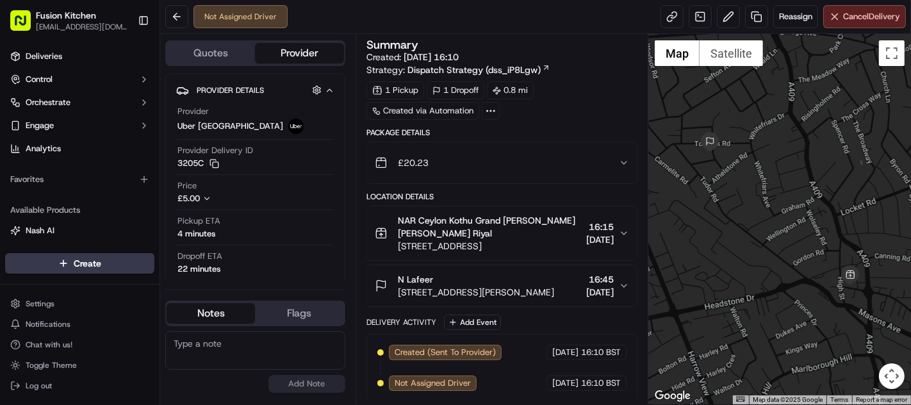
click at [511, 290] on span "[STREET_ADDRESS][PERSON_NAME]" at bounding box center [476, 292] width 156 height 13
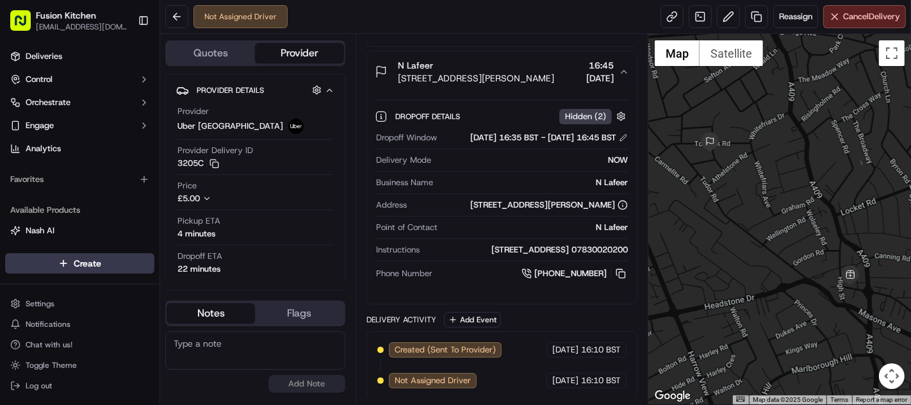
scroll to position [73, 0]
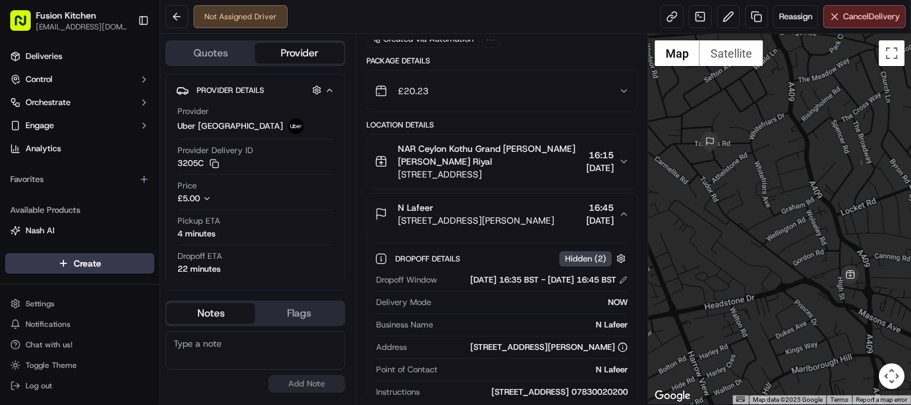
click at [518, 201] on div "N Lafeer" at bounding box center [476, 207] width 156 height 13
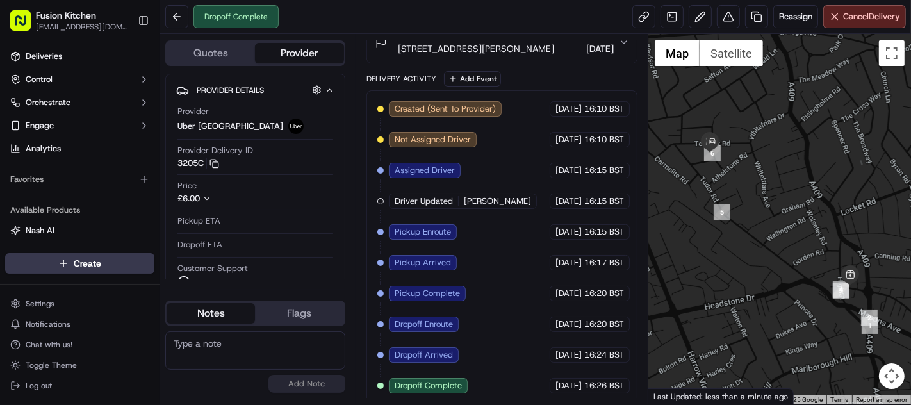
scroll to position [0, 0]
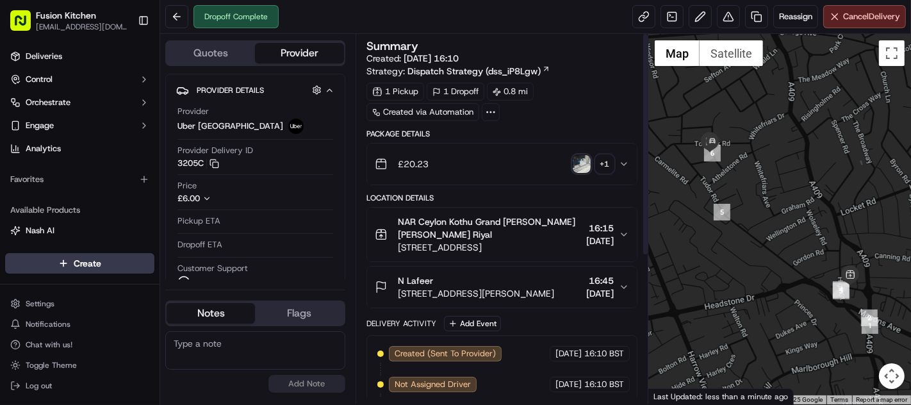
click at [581, 160] on img "button" at bounding box center [582, 164] width 18 height 18
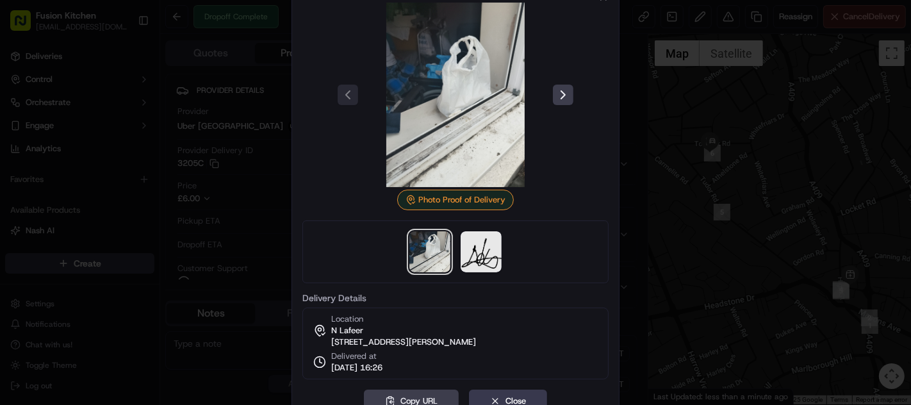
click at [659, 164] on div at bounding box center [455, 202] width 911 height 405
